Goal: Manage account settings

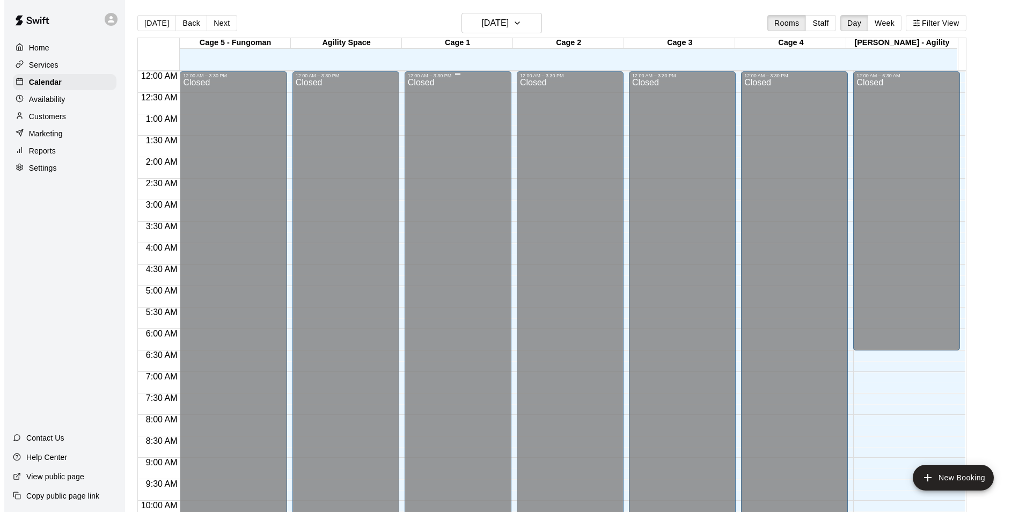
scroll to position [545, 0]
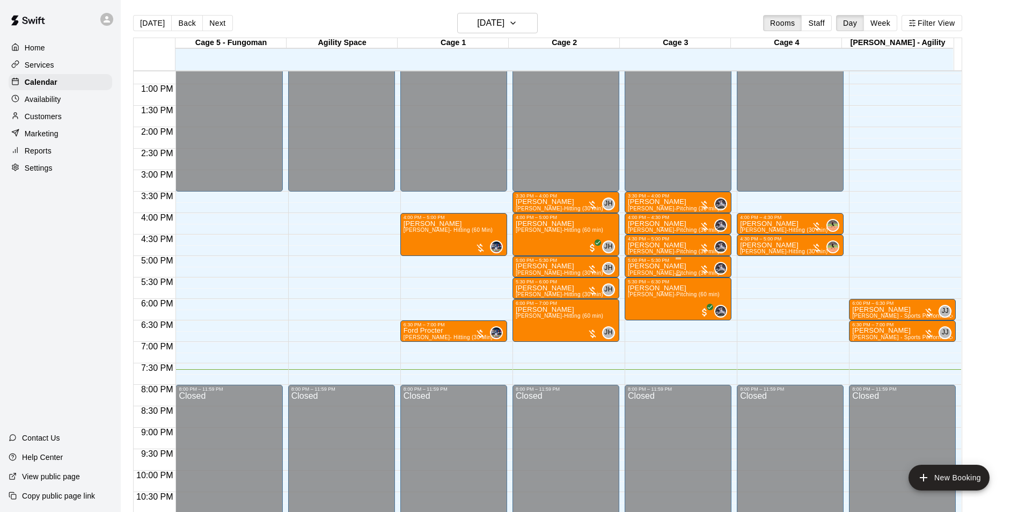
click at [644, 266] on p "[PERSON_NAME]" at bounding box center [674, 266] width 92 height 0
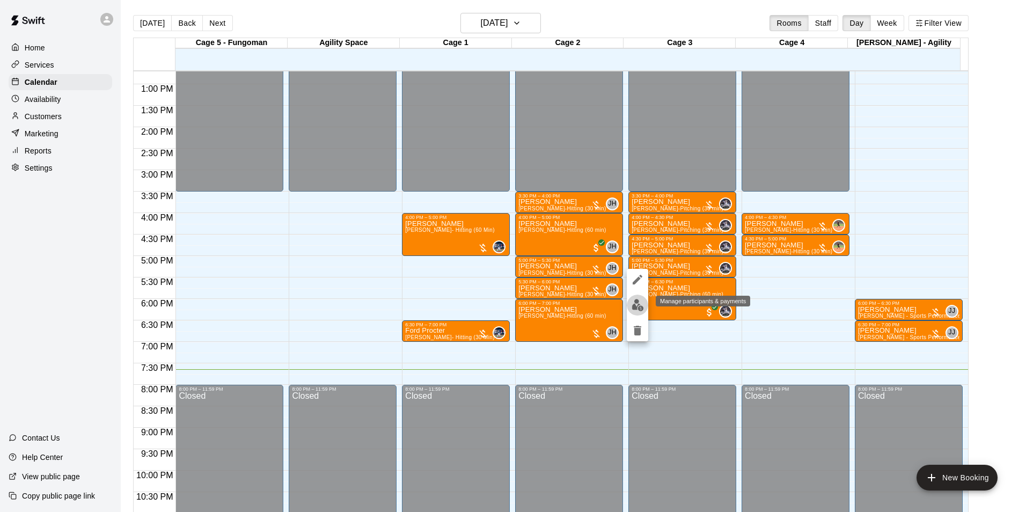
click at [630, 305] on button "edit" at bounding box center [637, 305] width 21 height 21
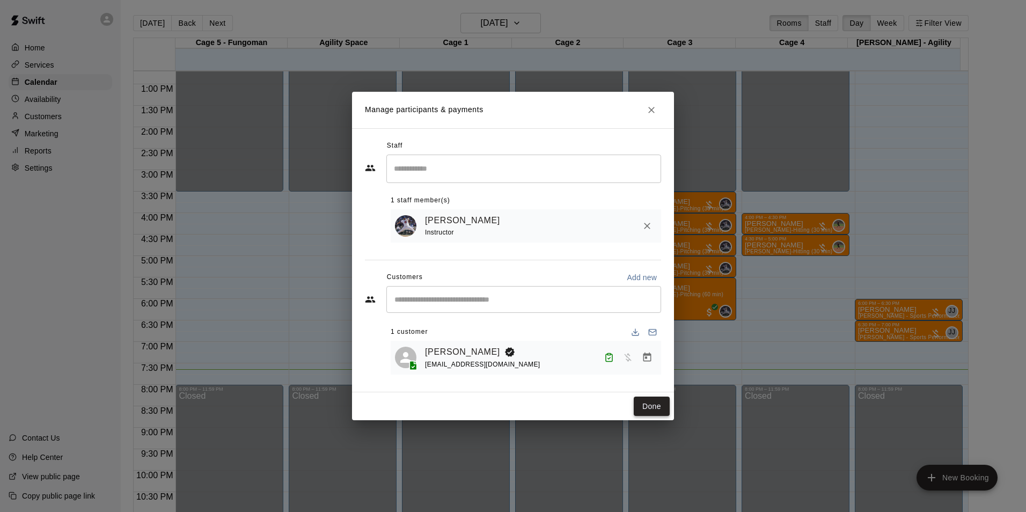
drag, startPoint x: 653, startPoint y: 407, endPoint x: 641, endPoint y: 399, distance: 14.3
click at [652, 408] on button "Done" at bounding box center [652, 406] width 36 height 20
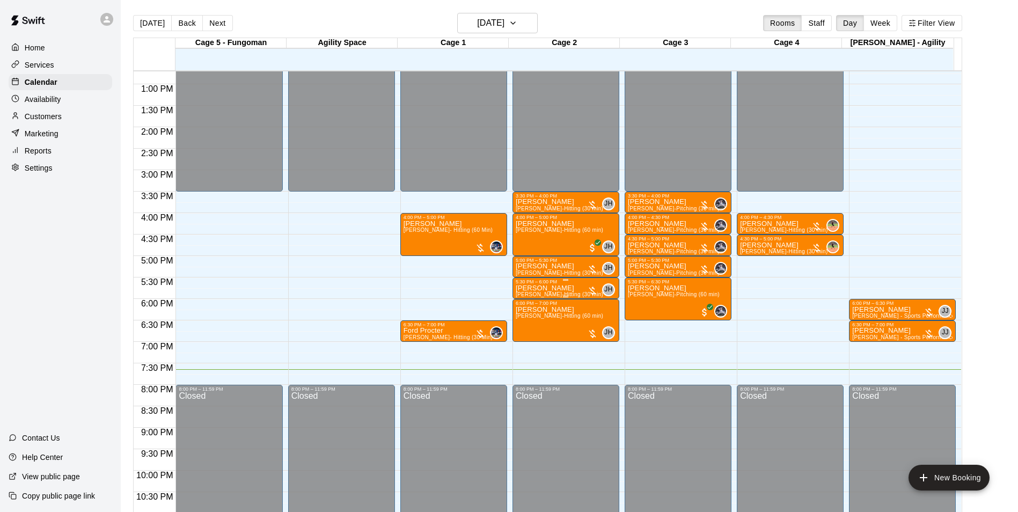
click at [579, 283] on div "5:30 PM – 6:00 PM" at bounding box center [566, 281] width 100 height 5
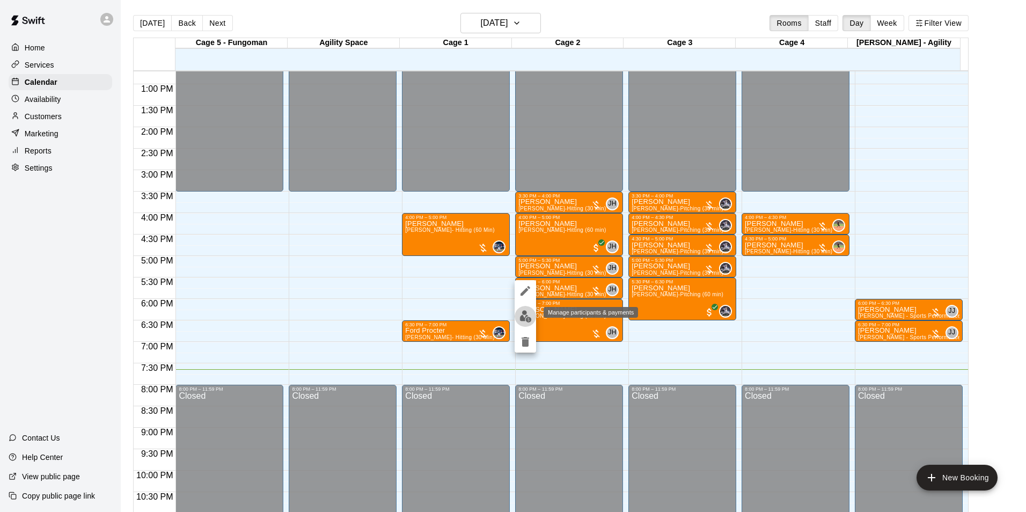
click at [530, 320] on img "edit" at bounding box center [525, 316] width 12 height 12
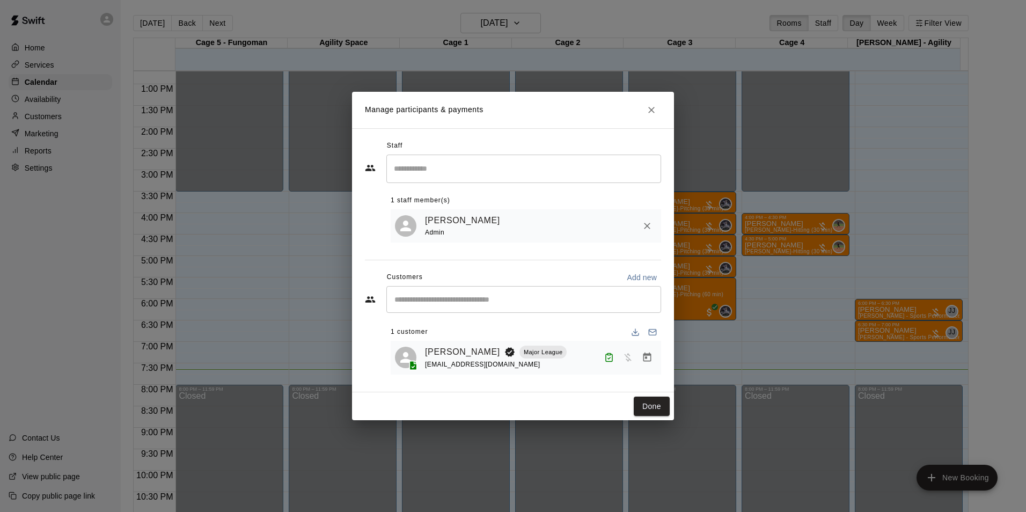
drag, startPoint x: 657, startPoint y: 407, endPoint x: 650, endPoint y: 397, distance: 12.4
click at [657, 407] on button "Done" at bounding box center [652, 406] width 36 height 20
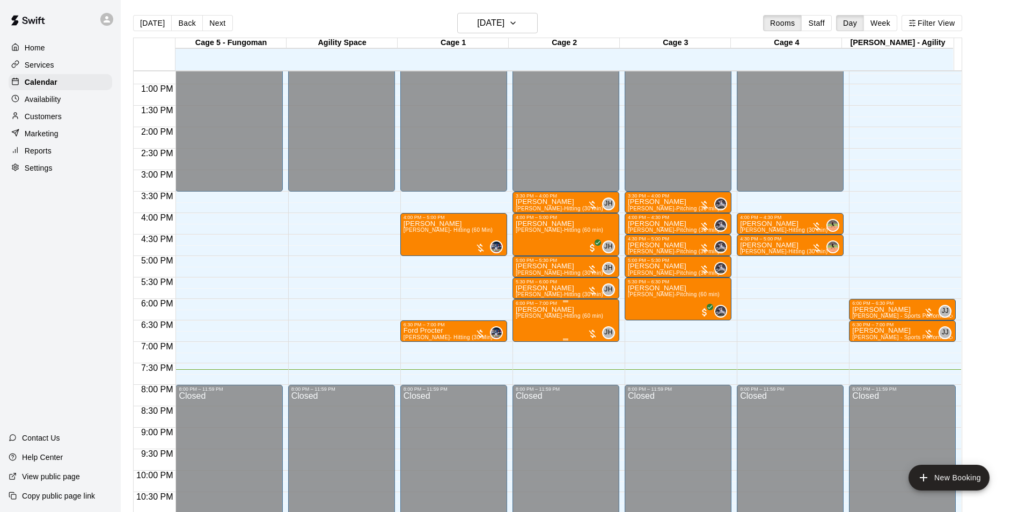
click at [575, 317] on span "[PERSON_NAME]-Hitting (60 min)" at bounding box center [559, 316] width 87 height 6
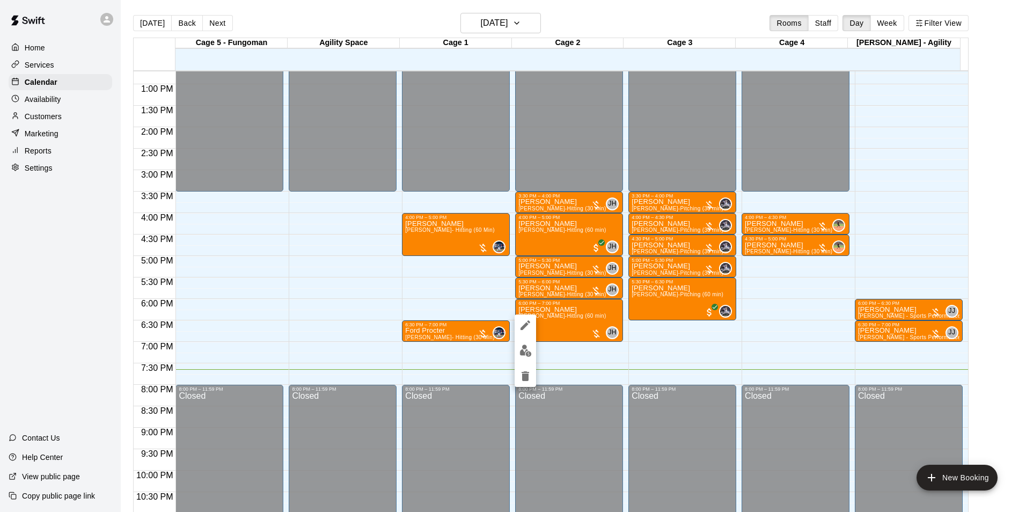
click at [524, 351] on img "edit" at bounding box center [525, 350] width 12 height 12
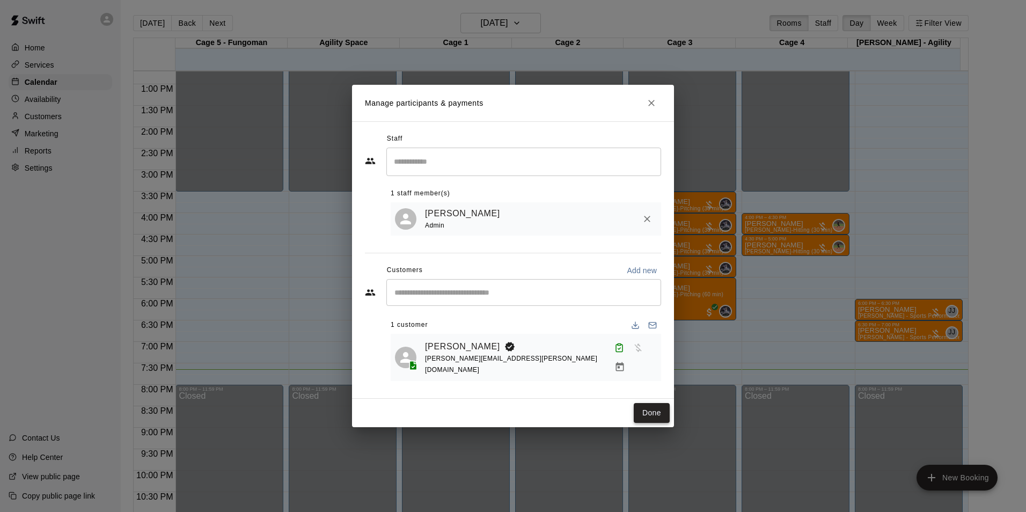
click at [651, 404] on button "Done" at bounding box center [652, 413] width 36 height 20
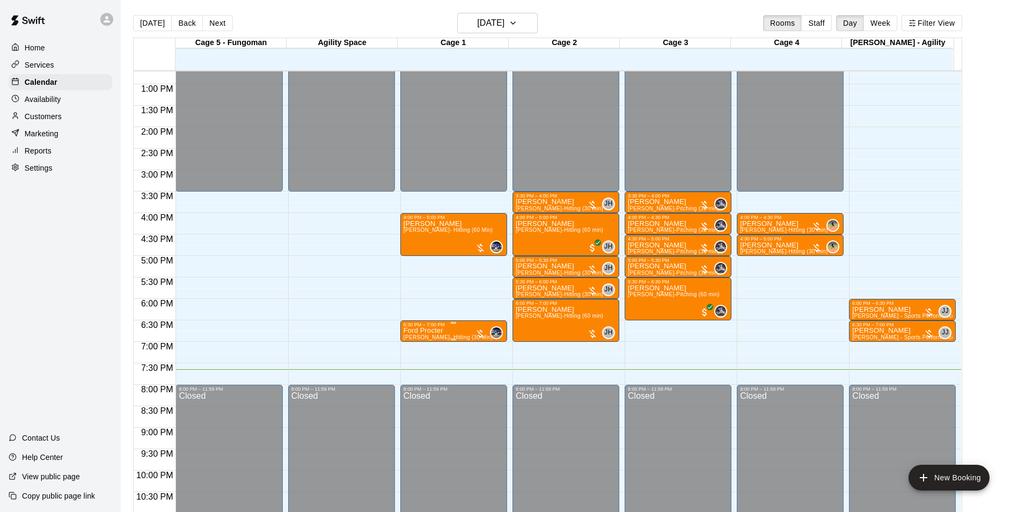
click at [418, 330] on p "Ford Procter" at bounding box center [447, 330] width 89 height 0
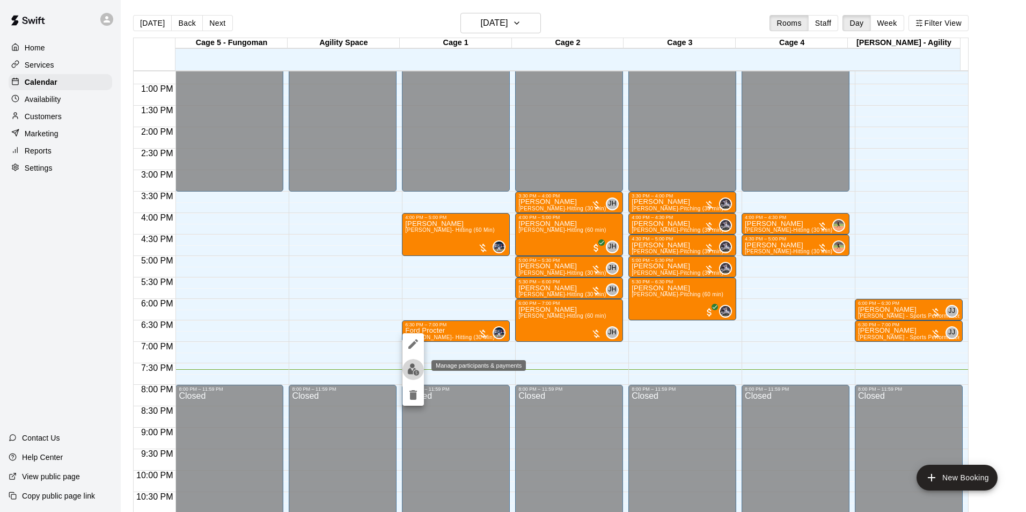
click at [413, 364] on img "edit" at bounding box center [413, 369] width 12 height 12
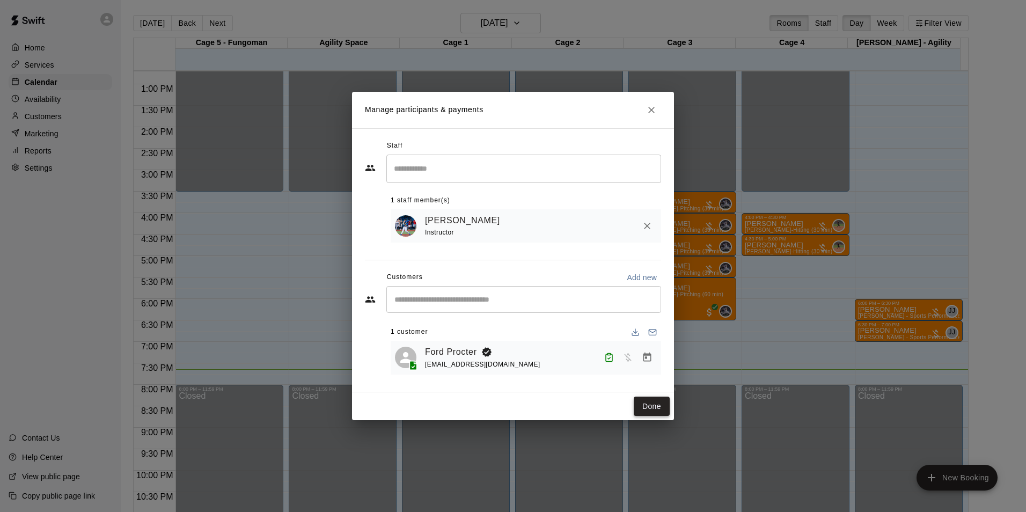
click at [669, 415] on button "Done" at bounding box center [652, 406] width 36 height 20
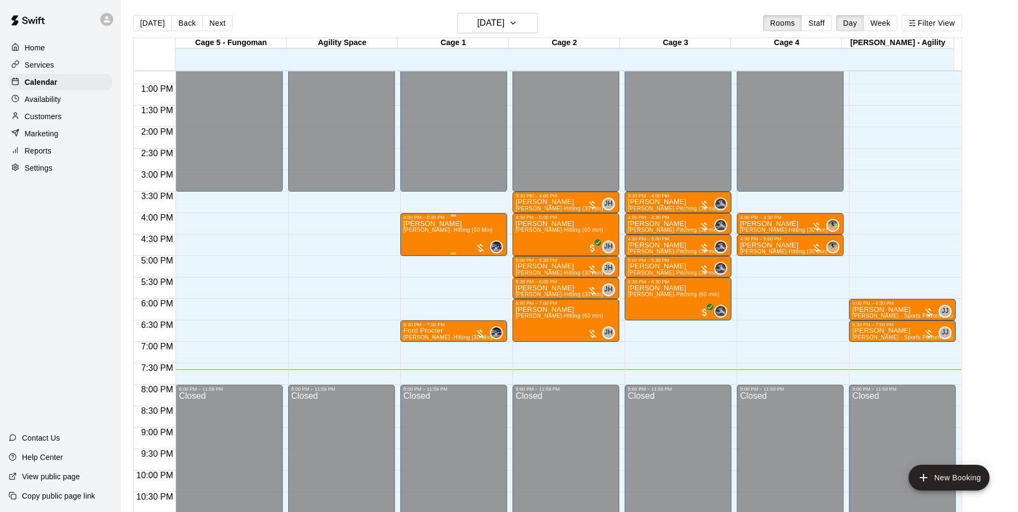
click at [435, 247] on div "[PERSON_NAME] [PERSON_NAME]- Hitting (60 Min)" at bounding box center [447, 476] width 89 height 512
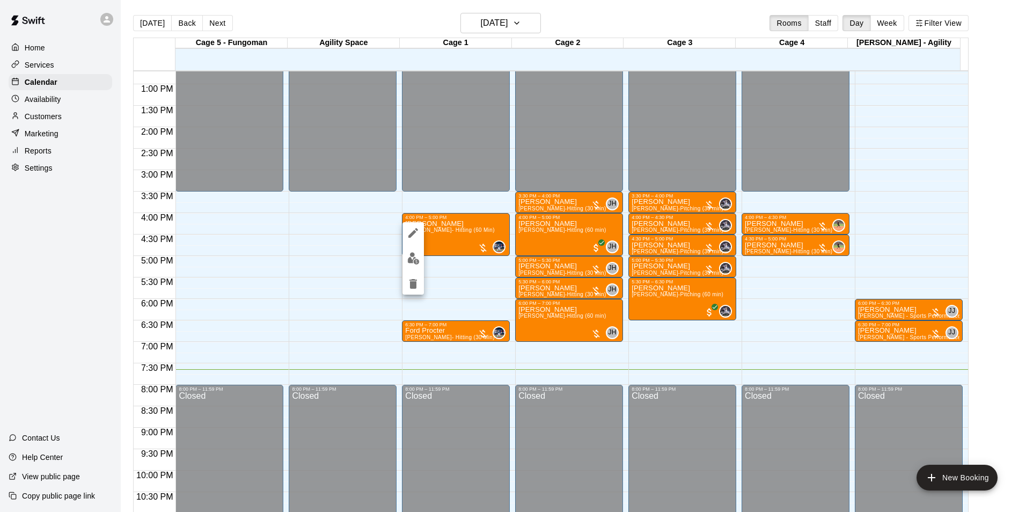
click at [418, 259] on img "edit" at bounding box center [413, 258] width 12 height 12
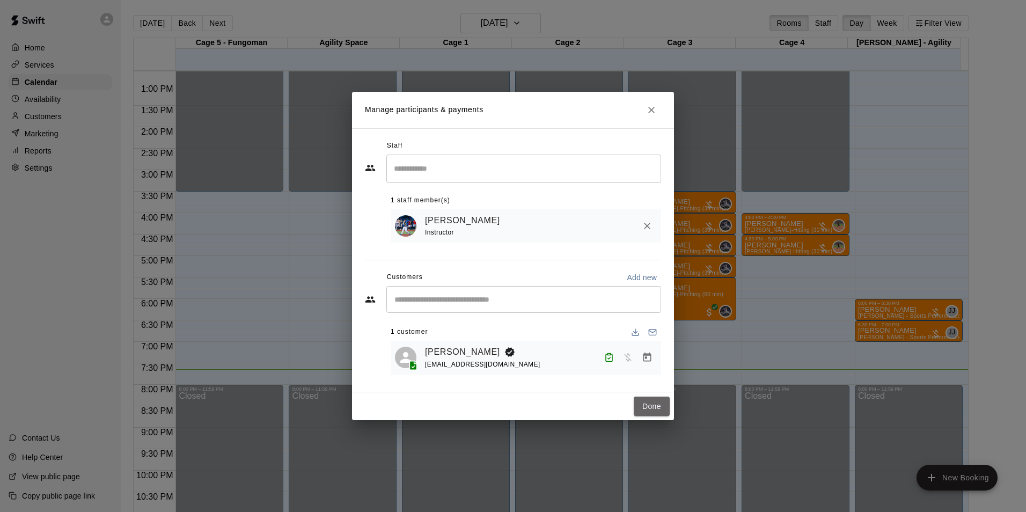
drag, startPoint x: 644, startPoint y: 408, endPoint x: 658, endPoint y: 377, distance: 33.9
click at [645, 409] on button "Done" at bounding box center [652, 406] width 36 height 20
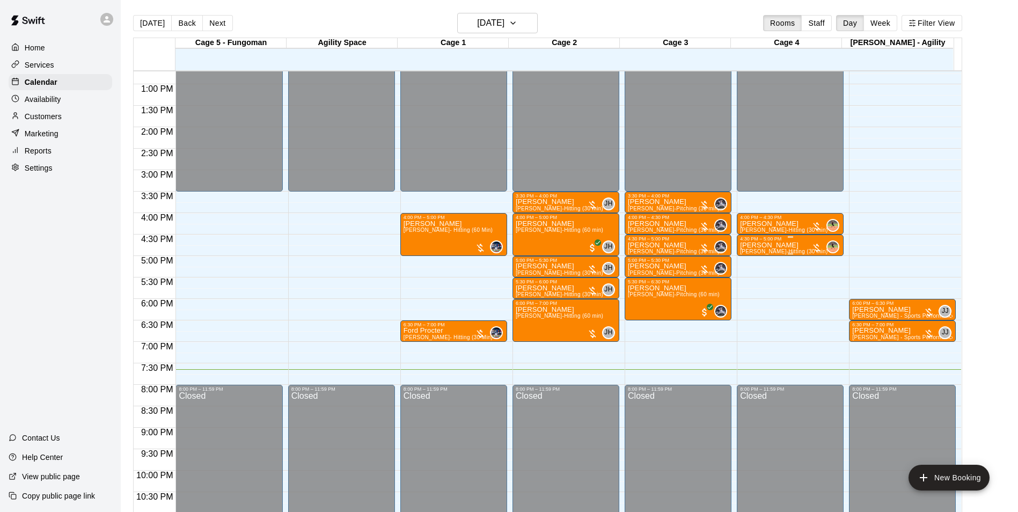
click at [766, 251] on span "[PERSON_NAME]-Hitting (30 min)" at bounding box center [783, 251] width 87 height 6
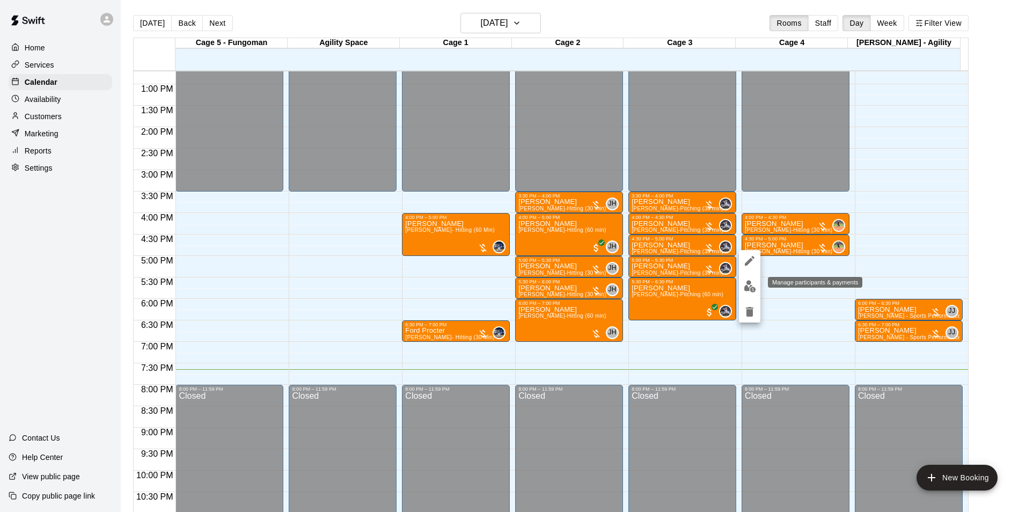
click at [753, 281] on img "edit" at bounding box center [750, 286] width 12 height 12
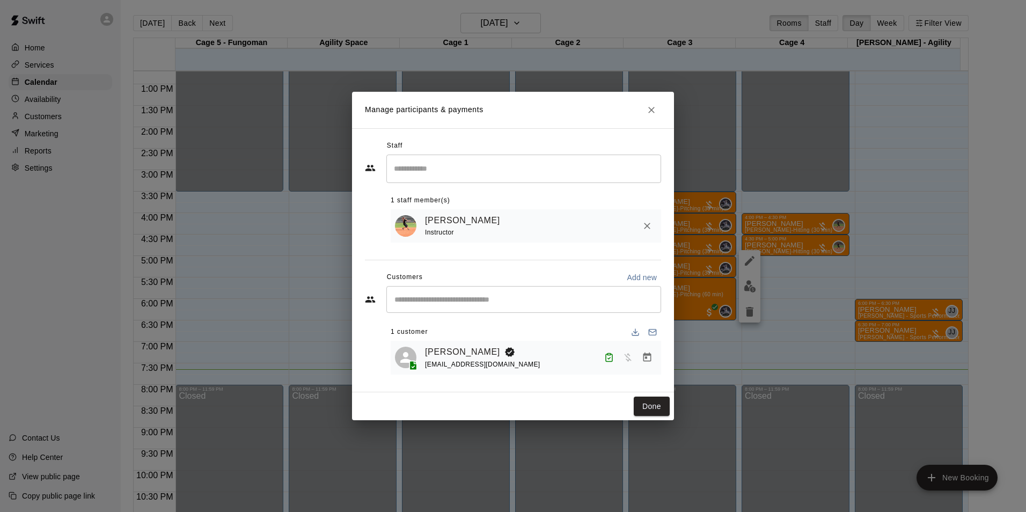
click at [654, 403] on button "Done" at bounding box center [652, 406] width 36 height 20
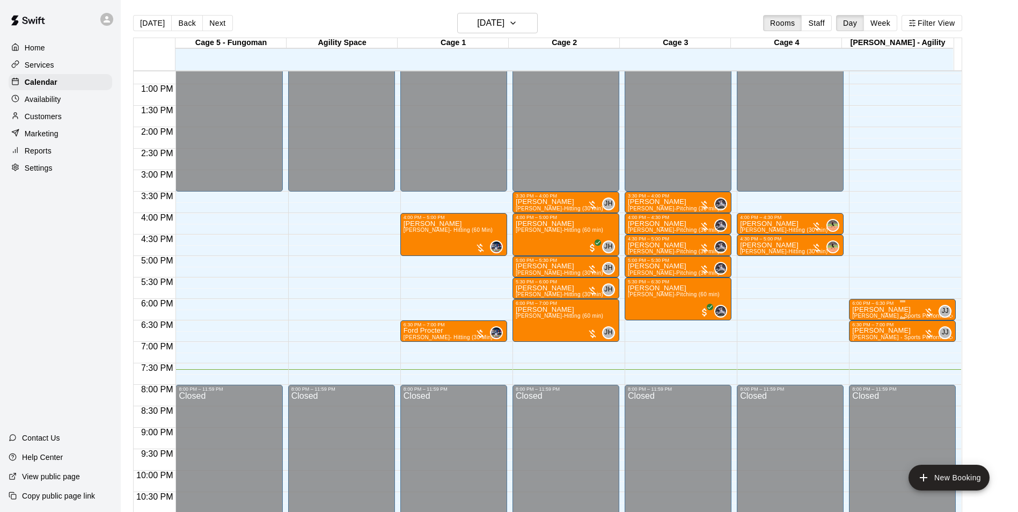
click at [864, 315] on span "[PERSON_NAME] - Sports Performance Training (30 min)" at bounding box center [926, 316] width 148 height 6
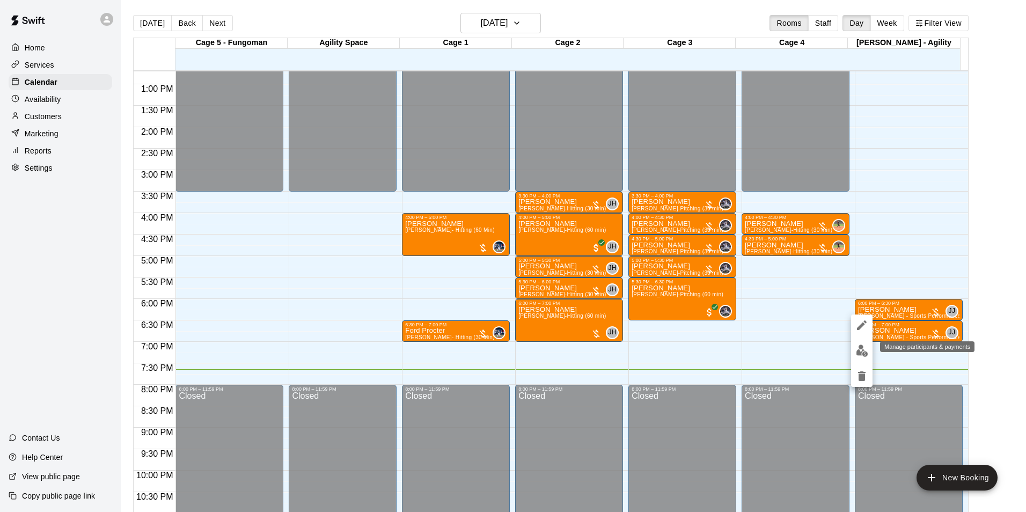
click at [859, 347] on img "edit" at bounding box center [862, 350] width 12 height 12
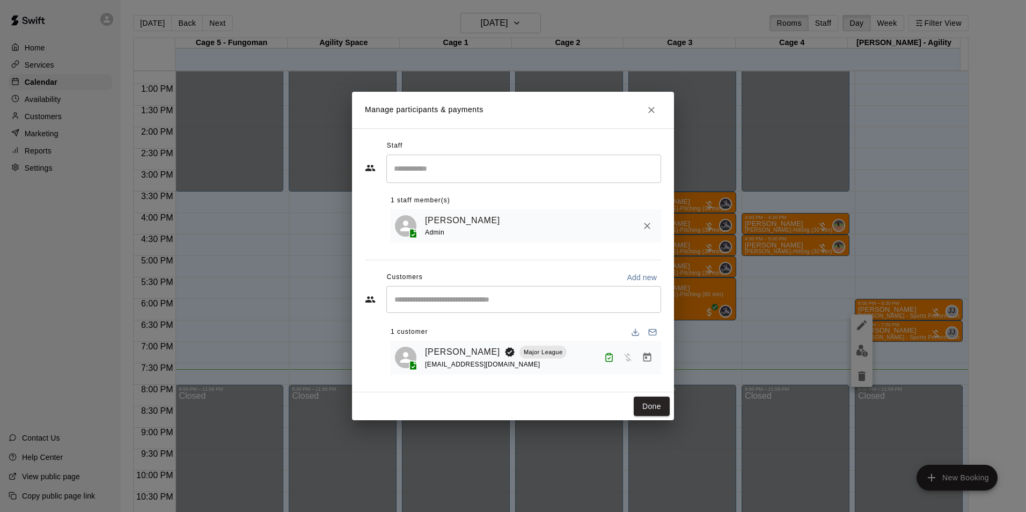
drag, startPoint x: 659, startPoint y: 406, endPoint x: 753, endPoint y: 404, distance: 94.4
click at [658, 407] on button "Done" at bounding box center [652, 406] width 36 height 20
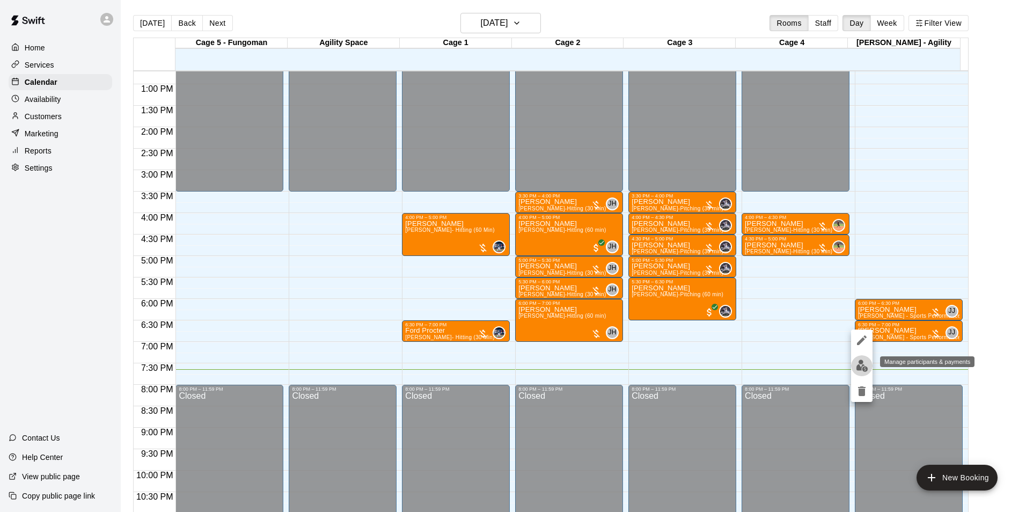
click at [852, 365] on button "edit" at bounding box center [861, 365] width 21 height 21
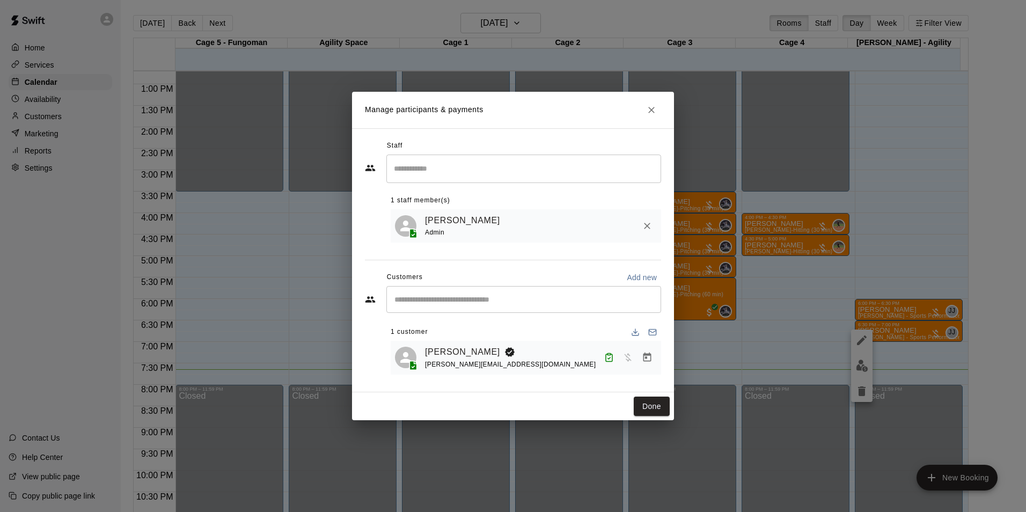
click at [642, 401] on button "Done" at bounding box center [652, 406] width 36 height 20
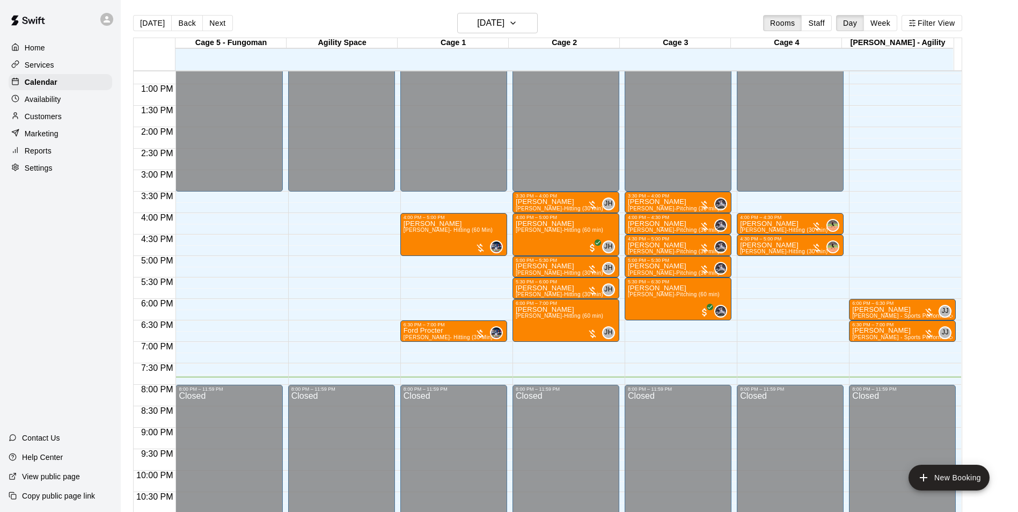
click at [108, 11] on div at bounding box center [109, 19] width 23 height 21
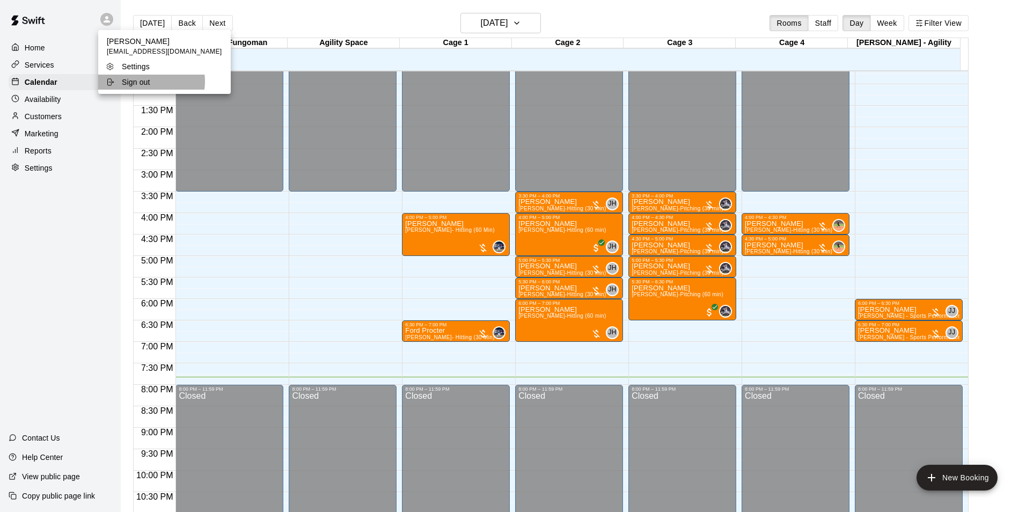
click at [150, 81] on p "Sign out" at bounding box center [136, 82] width 28 height 11
